Goal: Use online tool/utility

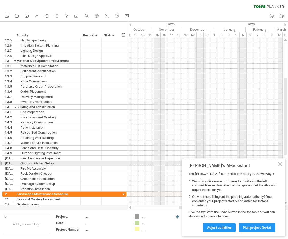
click at [279, 165] on div at bounding box center [280, 164] width 4 height 4
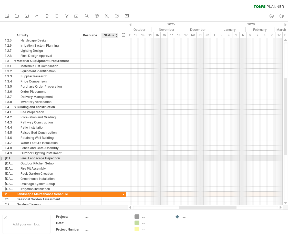
click at [133, 162] on div at bounding box center [205, 163] width 155 height 5
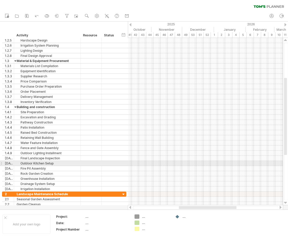
click at [133, 162] on div at bounding box center [205, 163] width 155 height 5
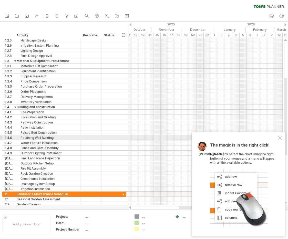
click at [278, 136] on div at bounding box center [280, 138] width 4 height 4
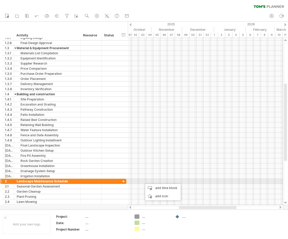
click at [142, 180] on div at bounding box center [205, 181] width 155 height 5
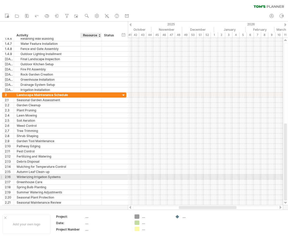
click at [99, 178] on div at bounding box center [91, 176] width 21 height 5
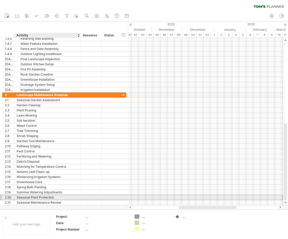
click at [70, 196] on div "Seasonal Plant Protection" at bounding box center [47, 197] width 61 height 5
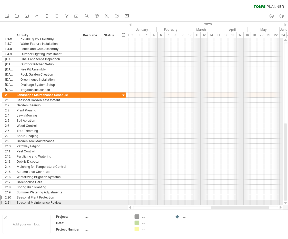
drag, startPoint x: 214, startPoint y: 208, endPoint x: 247, endPoint y: 204, distance: 32.5
click at [247, 204] on div "Trying to reach [DOMAIN_NAME] Connected again... 0% clear filter new 1" at bounding box center [144, 119] width 288 height 239
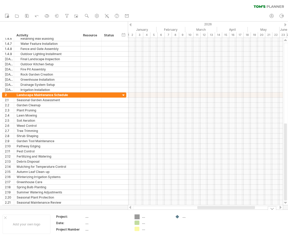
click at [135, 216] on div "Trying to reach [DOMAIN_NAME] Connected again... 0% clear filter new 1" at bounding box center [144, 119] width 288 height 239
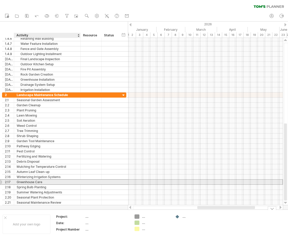
click at [42, 184] on div "Greenhouse Care" at bounding box center [47, 181] width 61 height 5
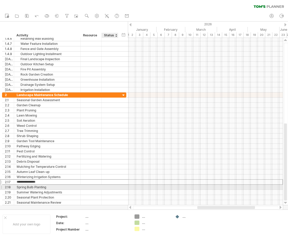
click at [145, 186] on div at bounding box center [205, 187] width 155 height 5
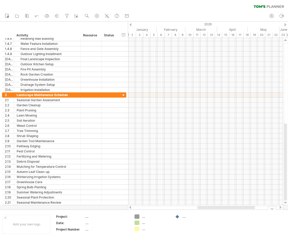
click at [138, 215] on div "Trying to reach [DOMAIN_NAME] Connected again... 0% clear filter new 1" at bounding box center [144, 119] width 288 height 239
click at [77, 212] on div "Add your own logo Project: .... Date: .... Project Number .... .... .... .... .…" at bounding box center [144, 223] width 288 height 29
click at [8, 228] on div "Add your own logo" at bounding box center [27, 224] width 48 height 19
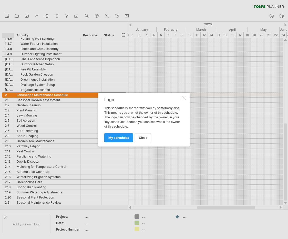
click at [184, 100] on div at bounding box center [184, 98] width 4 height 4
